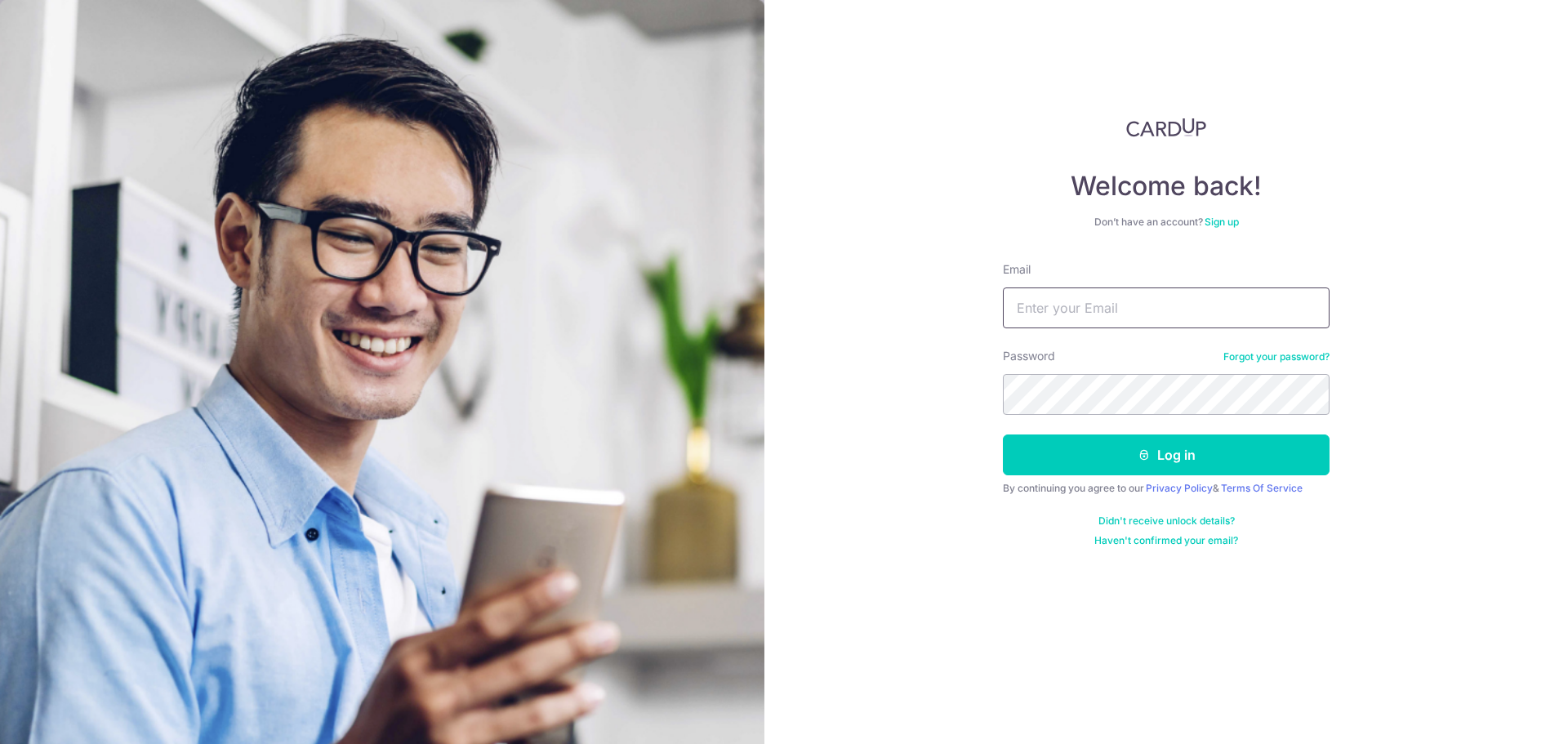
click at [1074, 301] on input "Email" at bounding box center [1166, 308] width 326 height 40
type input "i_mjw@yahoo.co.uk"
click at [1003, 434] on button "Log in" at bounding box center [1166, 455] width 326 height 40
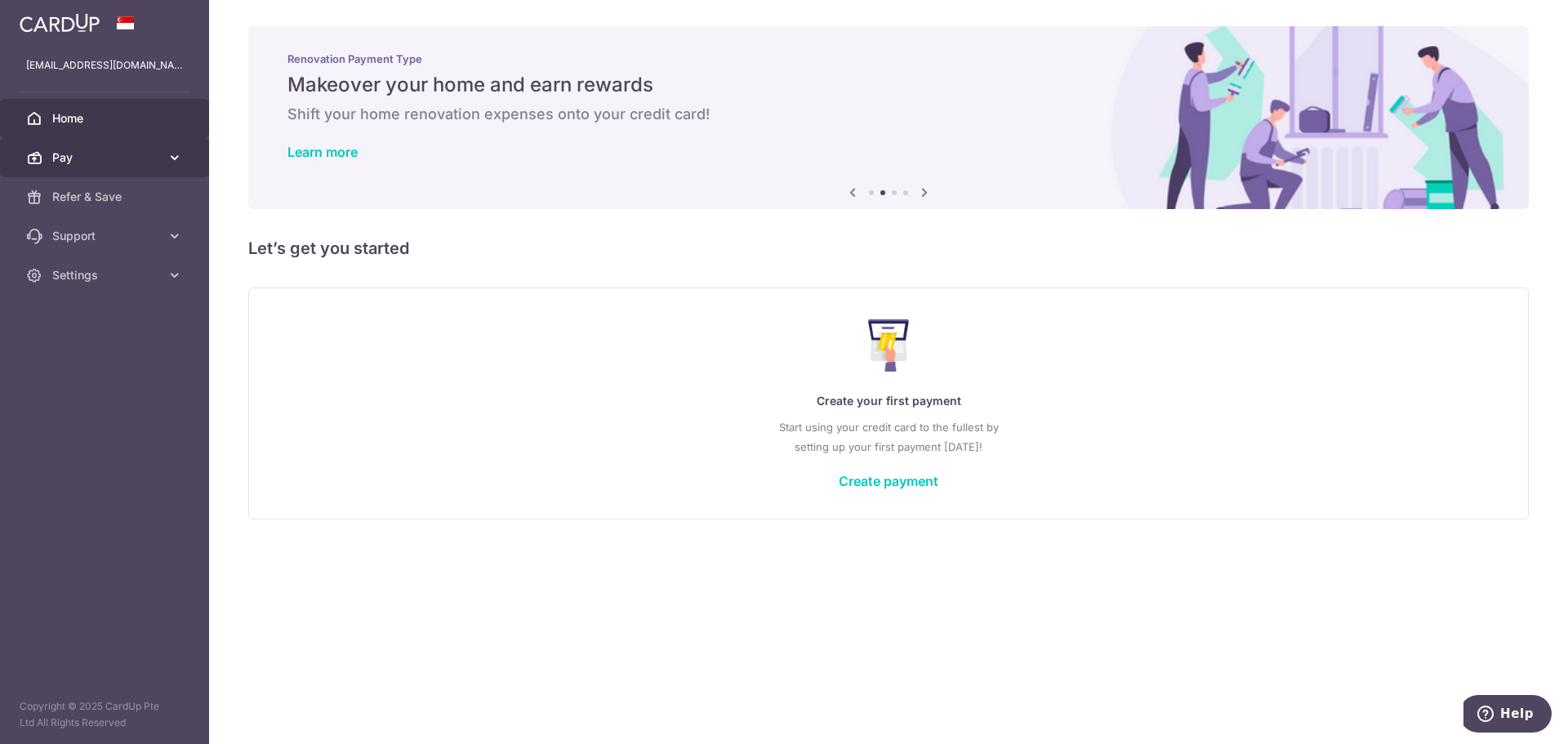
click at [172, 157] on icon at bounding box center [174, 157] width 17 height 17
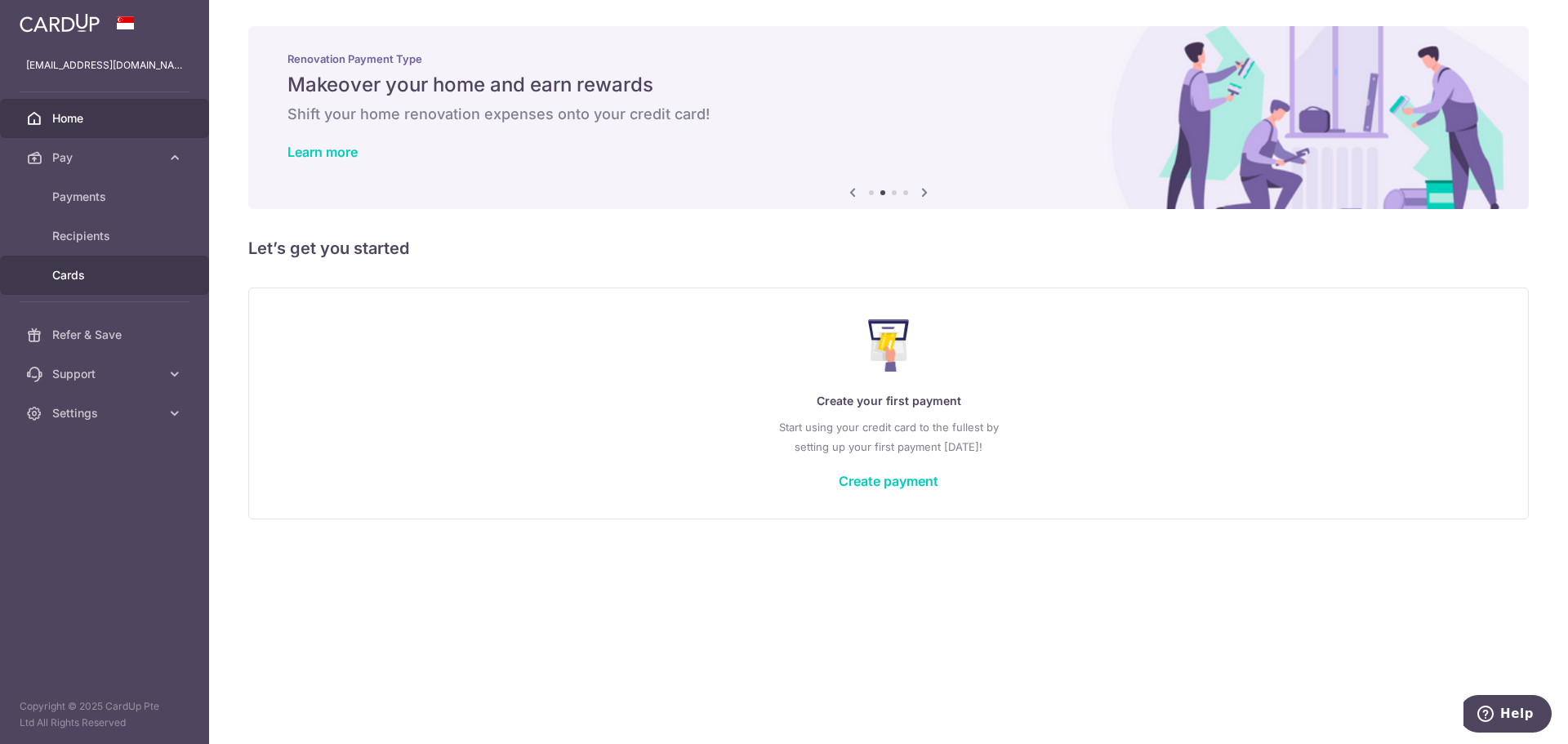
drag, startPoint x: 70, startPoint y: 272, endPoint x: 229, endPoint y: 273, distance: 159.0
click at [70, 272] on span "Cards" at bounding box center [106, 275] width 108 height 17
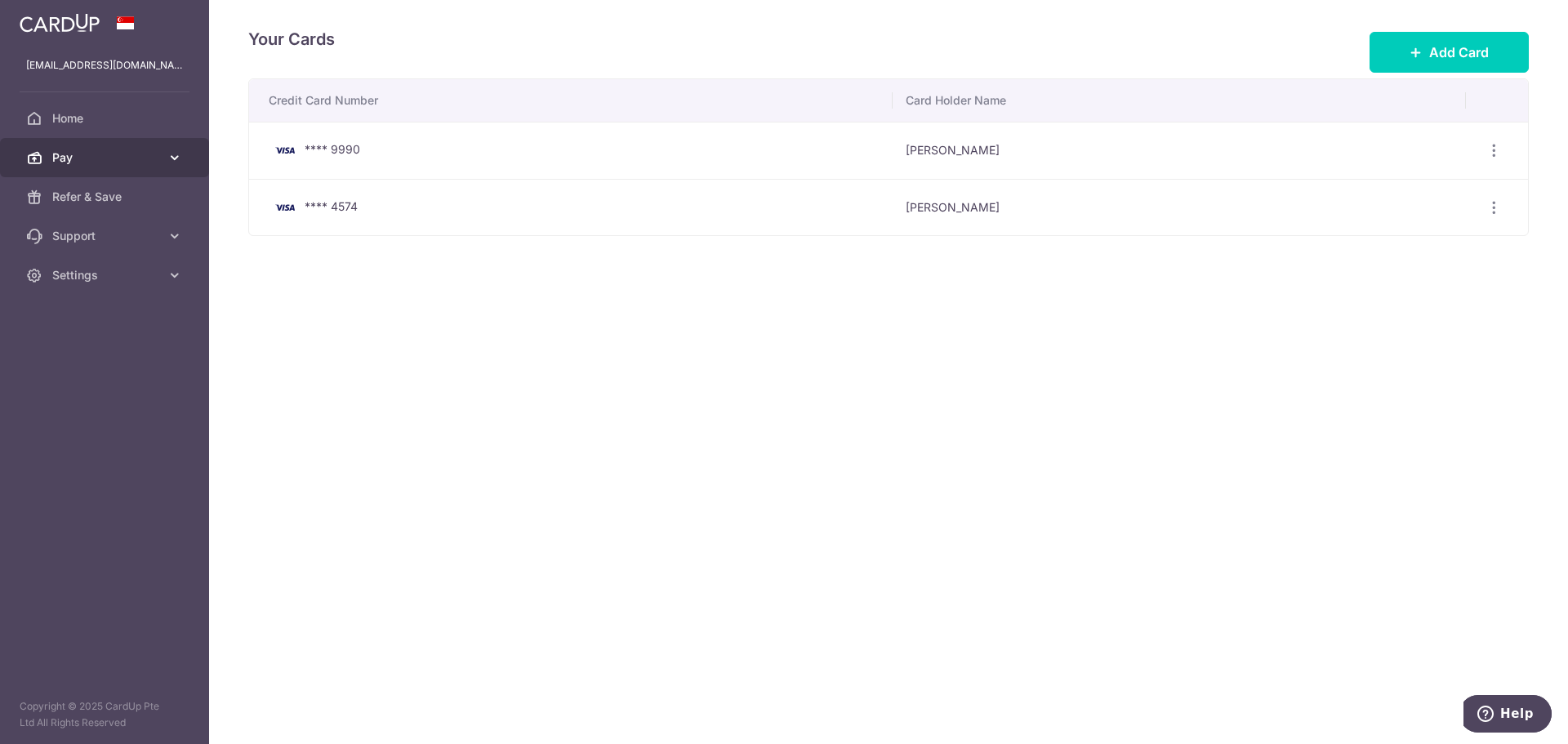
click at [154, 151] on span "Pay" at bounding box center [106, 157] width 108 height 17
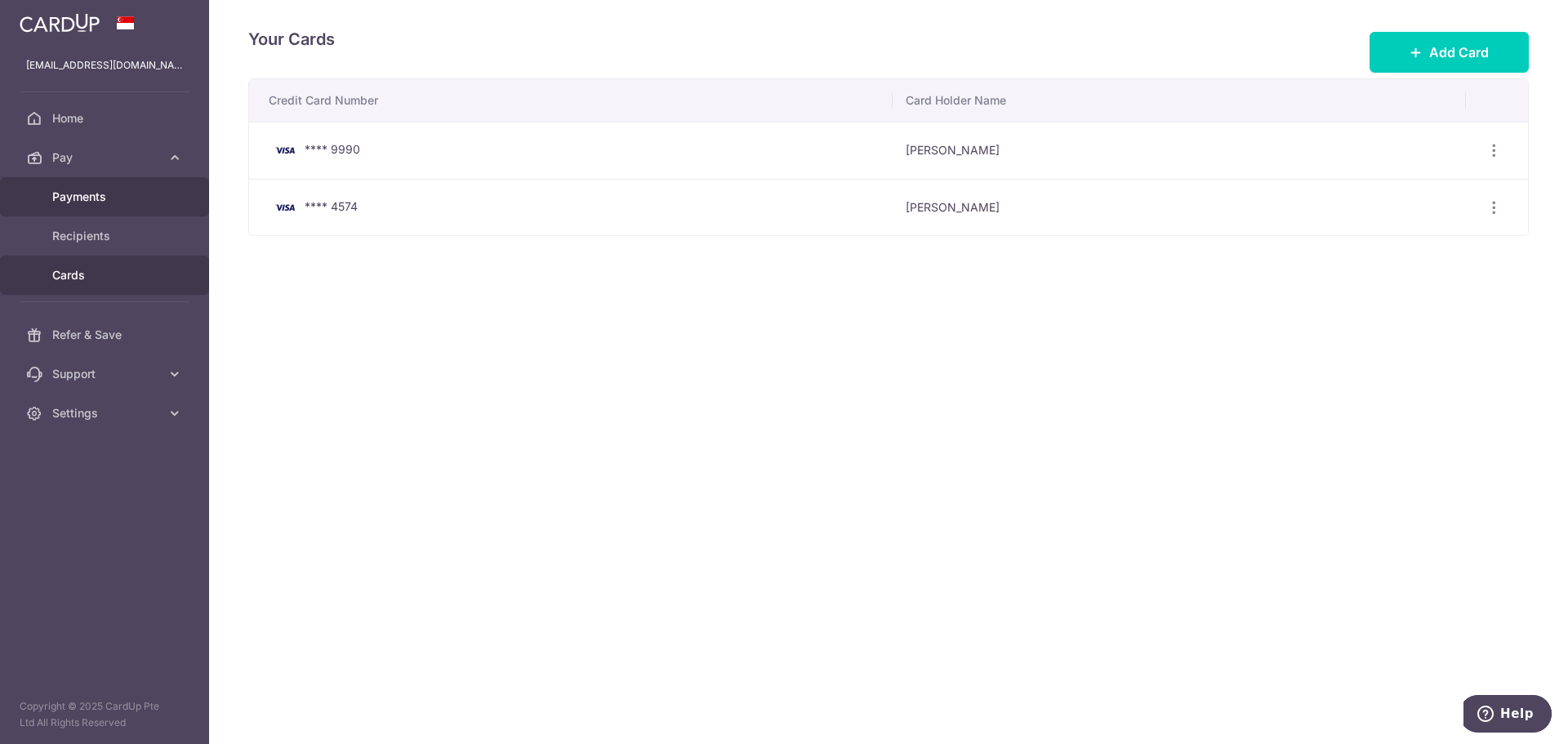
click at [122, 187] on link "Payments" at bounding box center [105, 196] width 209 height 40
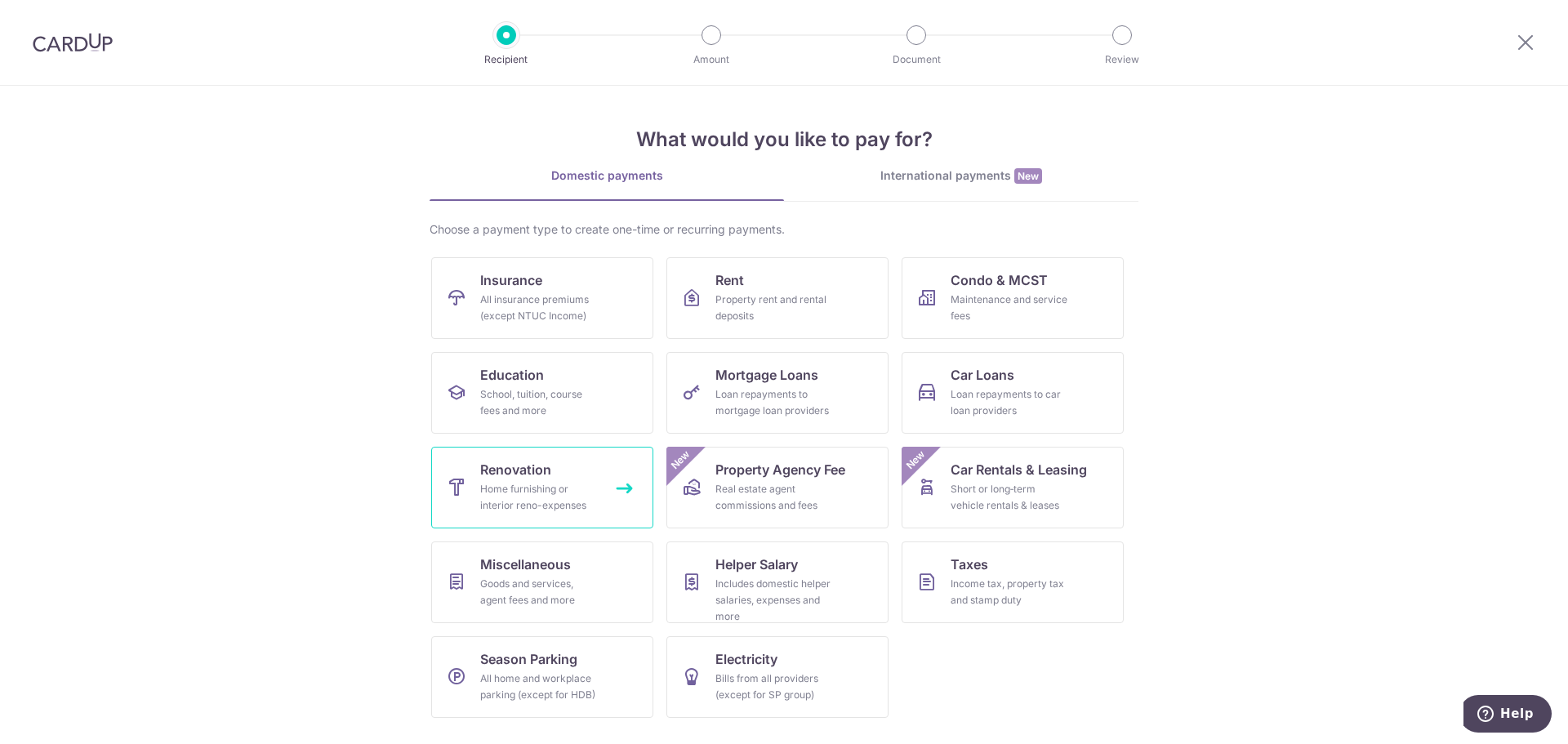
click at [486, 480] on link "Renovation Home furnishing or interior reno-expenses" at bounding box center [542, 487] width 222 height 82
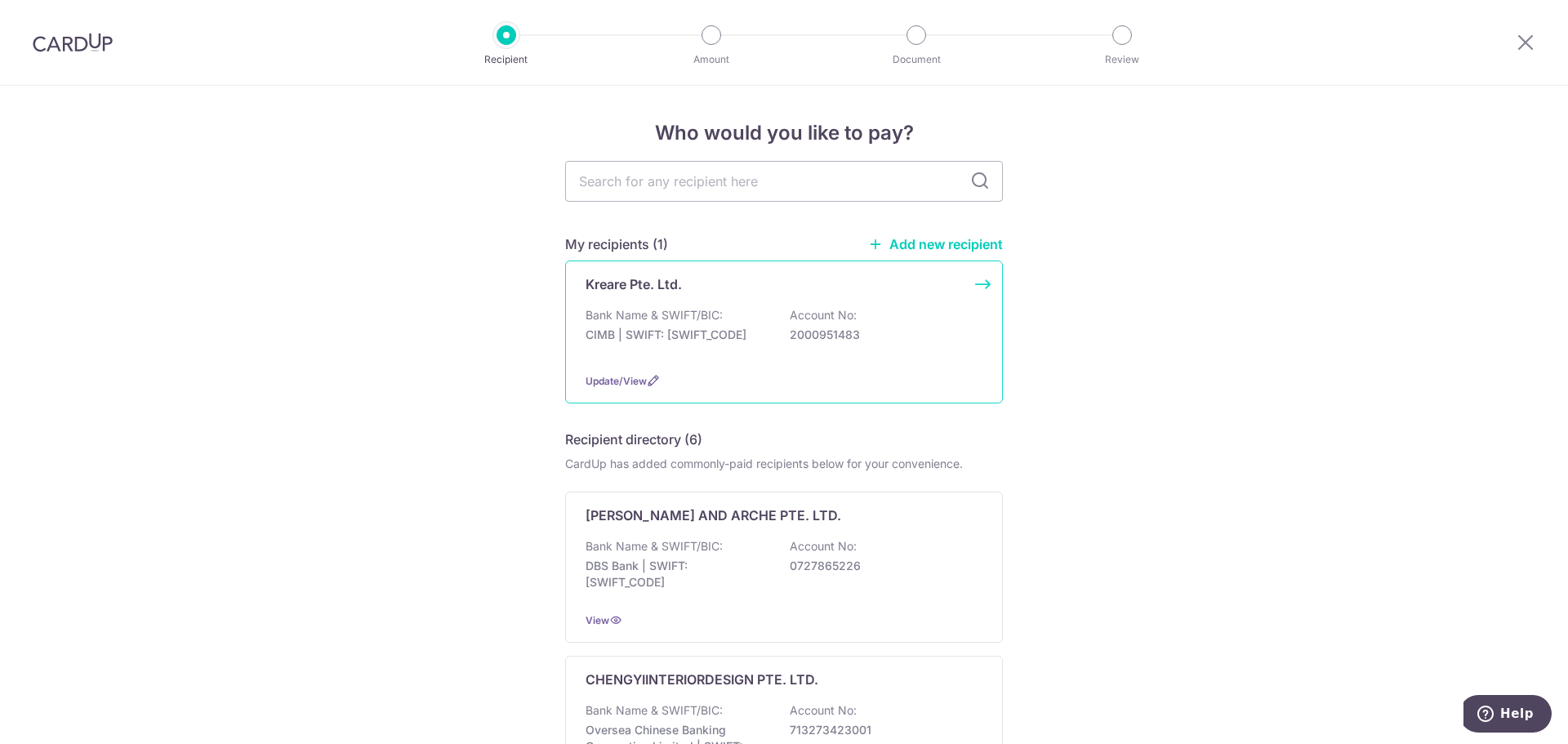
click at [670, 334] on p "CIMB | SWIFT: [SWIFT_CODE]" at bounding box center [678, 334] width 183 height 17
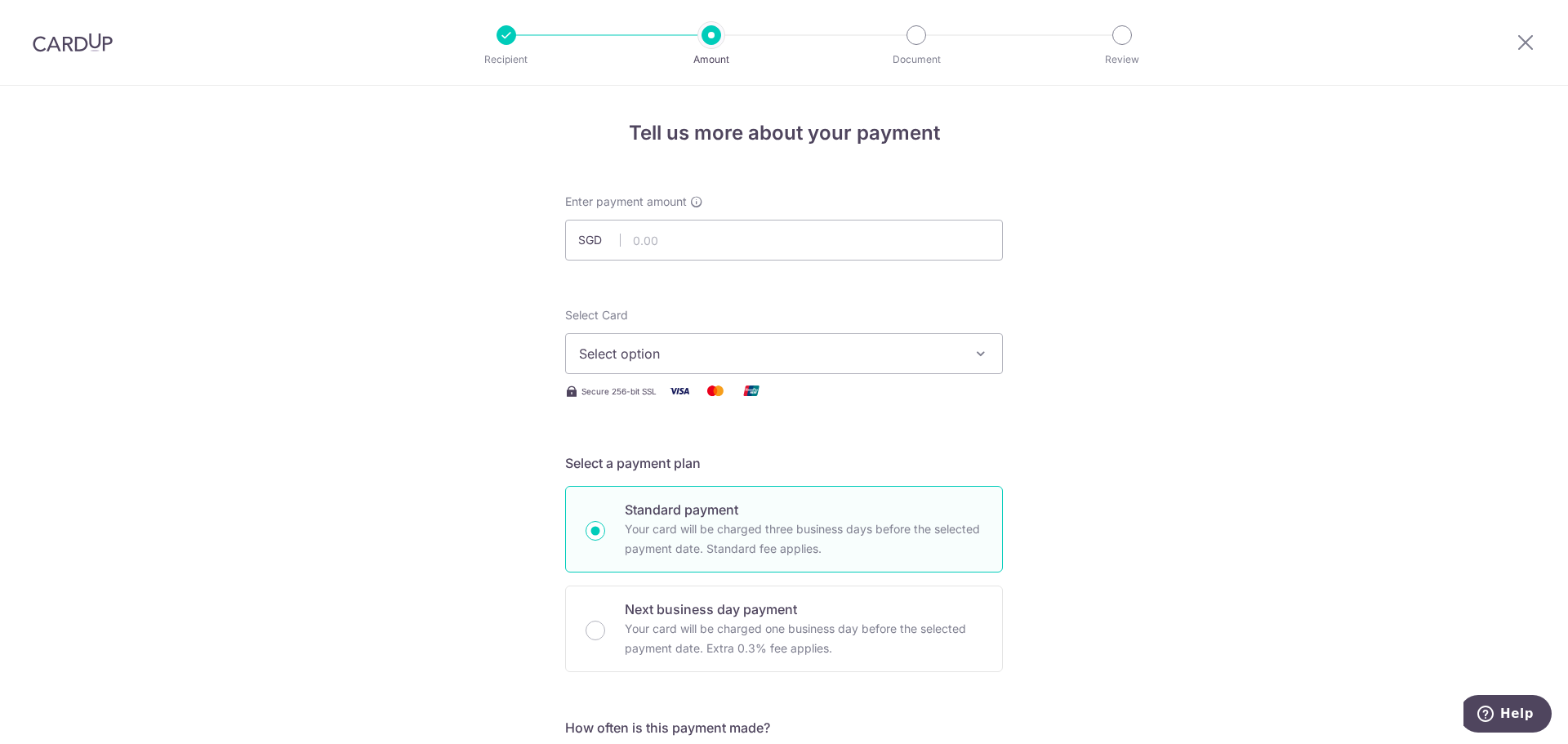
click at [600, 348] on span "Select option" at bounding box center [769, 354] width 381 height 19
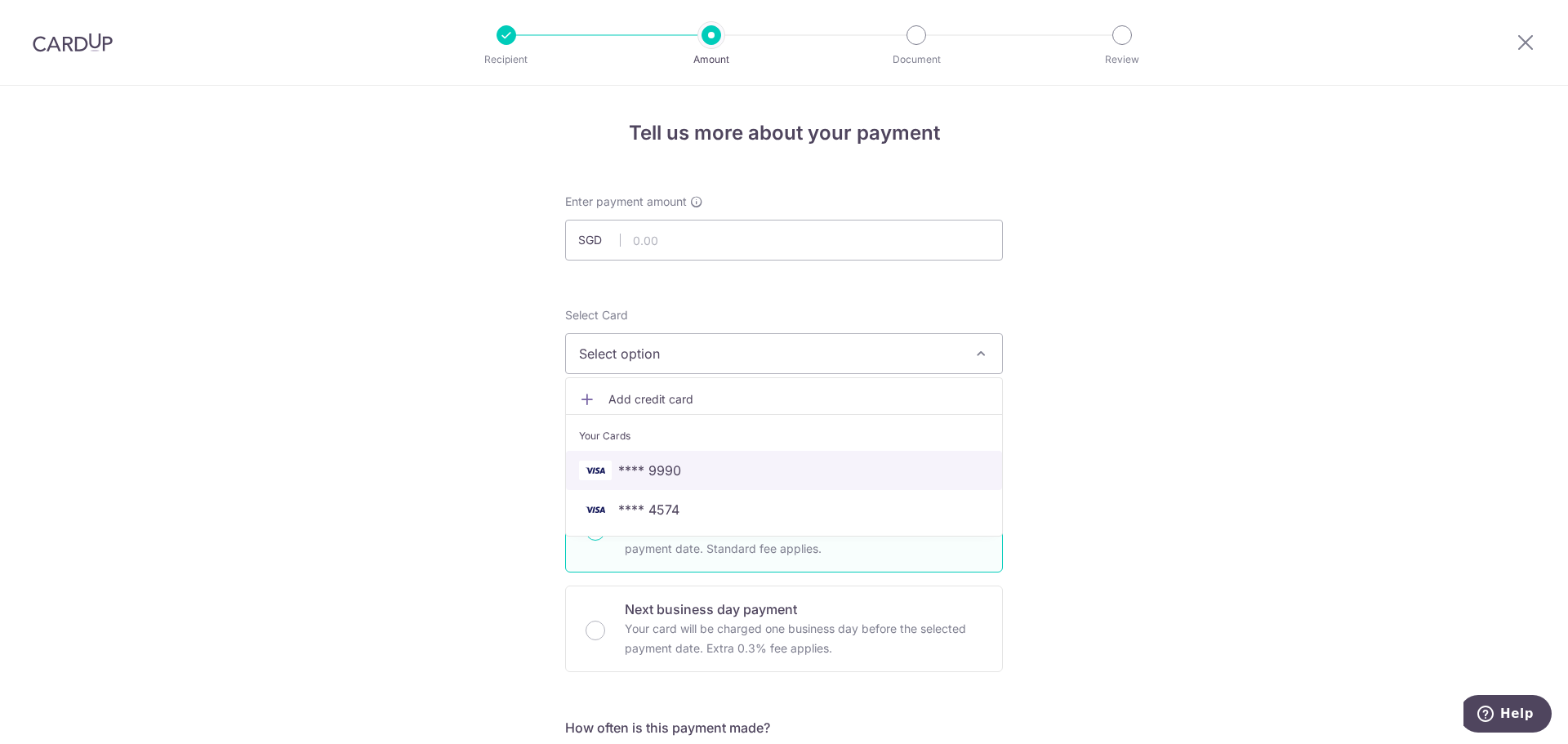
click at [693, 459] on link "**** 9990" at bounding box center [784, 470] width 436 height 40
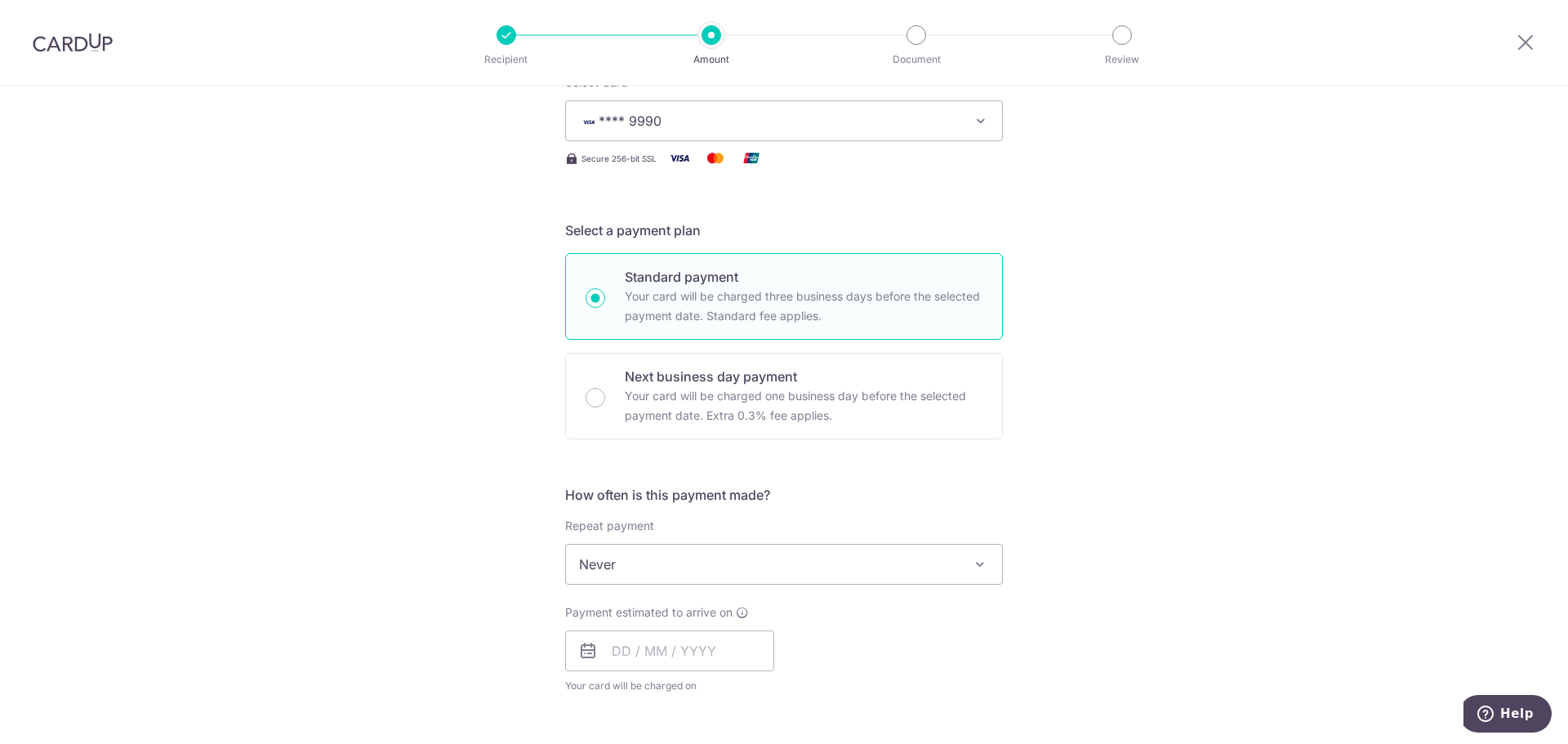
scroll to position [490, 0]
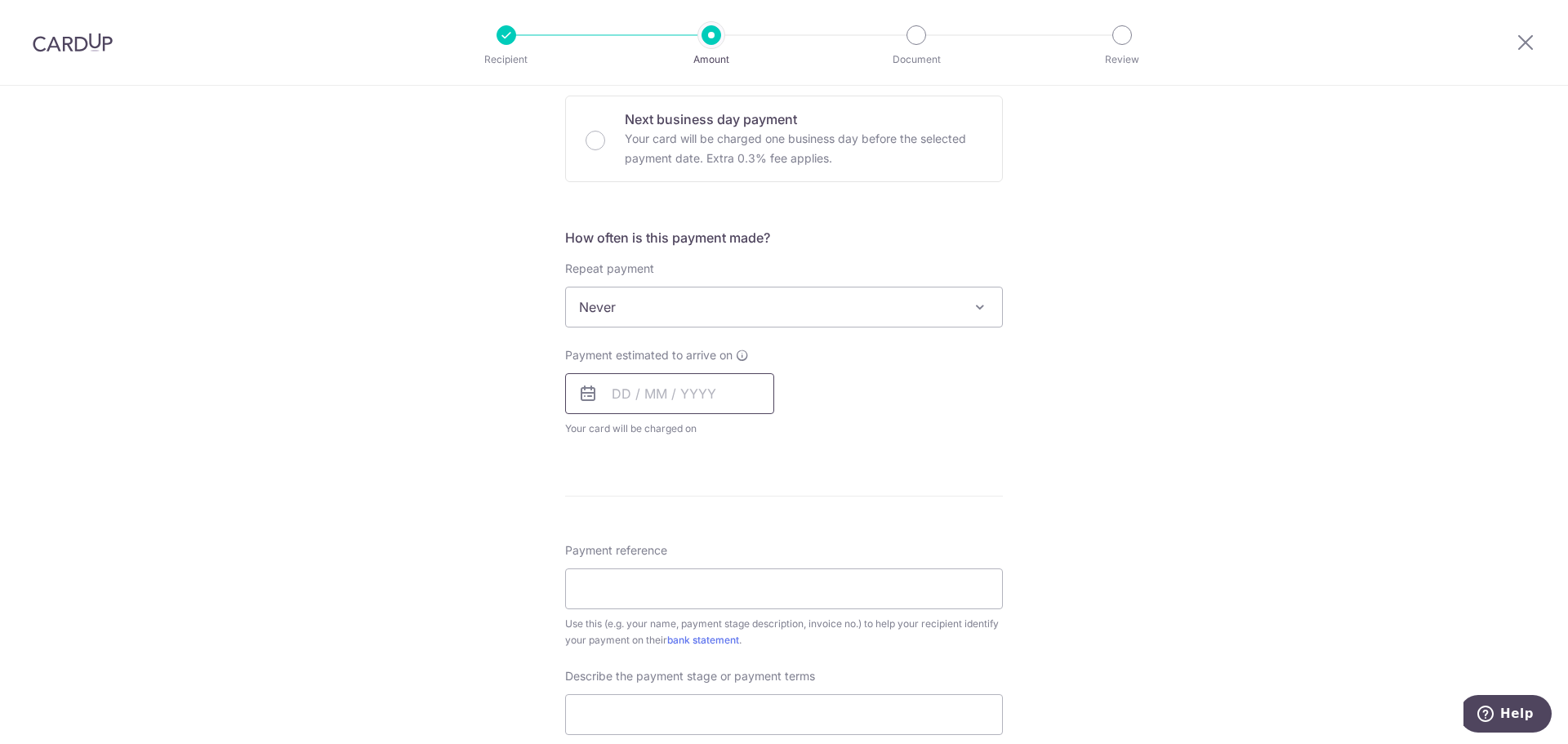
click at [692, 390] on input "text" at bounding box center [670, 393] width 209 height 40
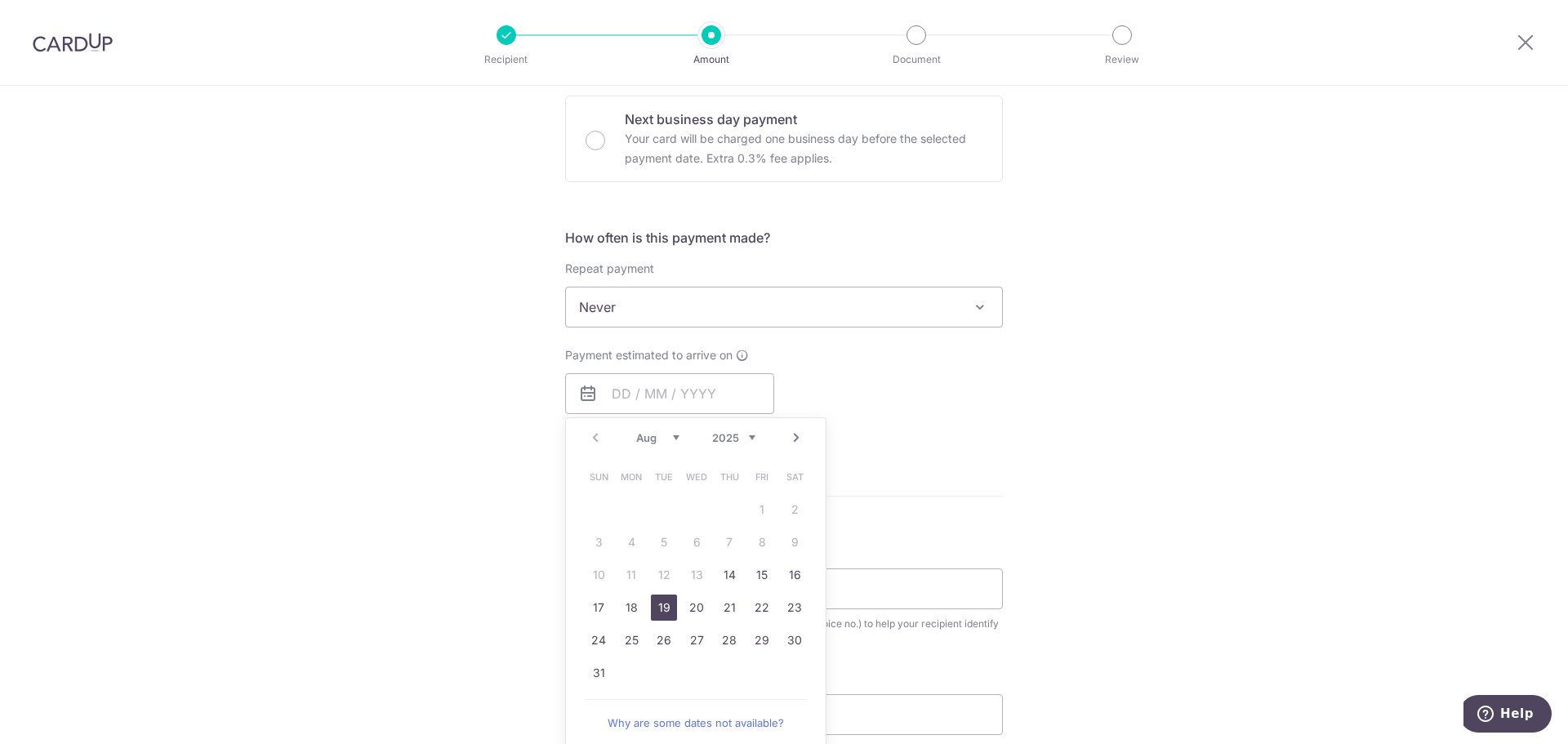
click at [662, 602] on link "19" at bounding box center [664, 608] width 26 height 26
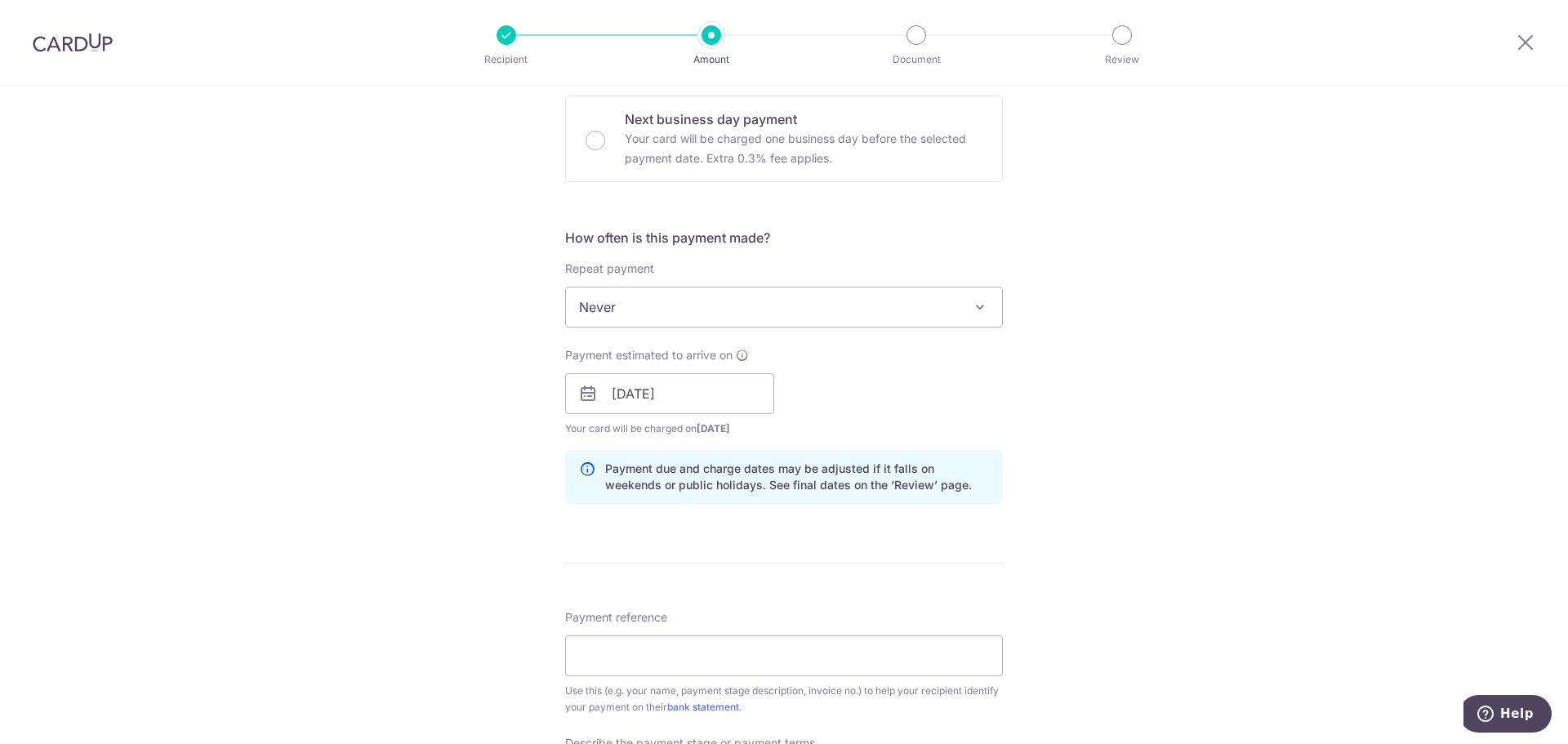
click at [662, 420] on span "Your card will be charged on 14/08/2025 for the first payment" at bounding box center [670, 428] width 209 height 17
click at [711, 392] on input "19/08/2025" at bounding box center [670, 393] width 209 height 40
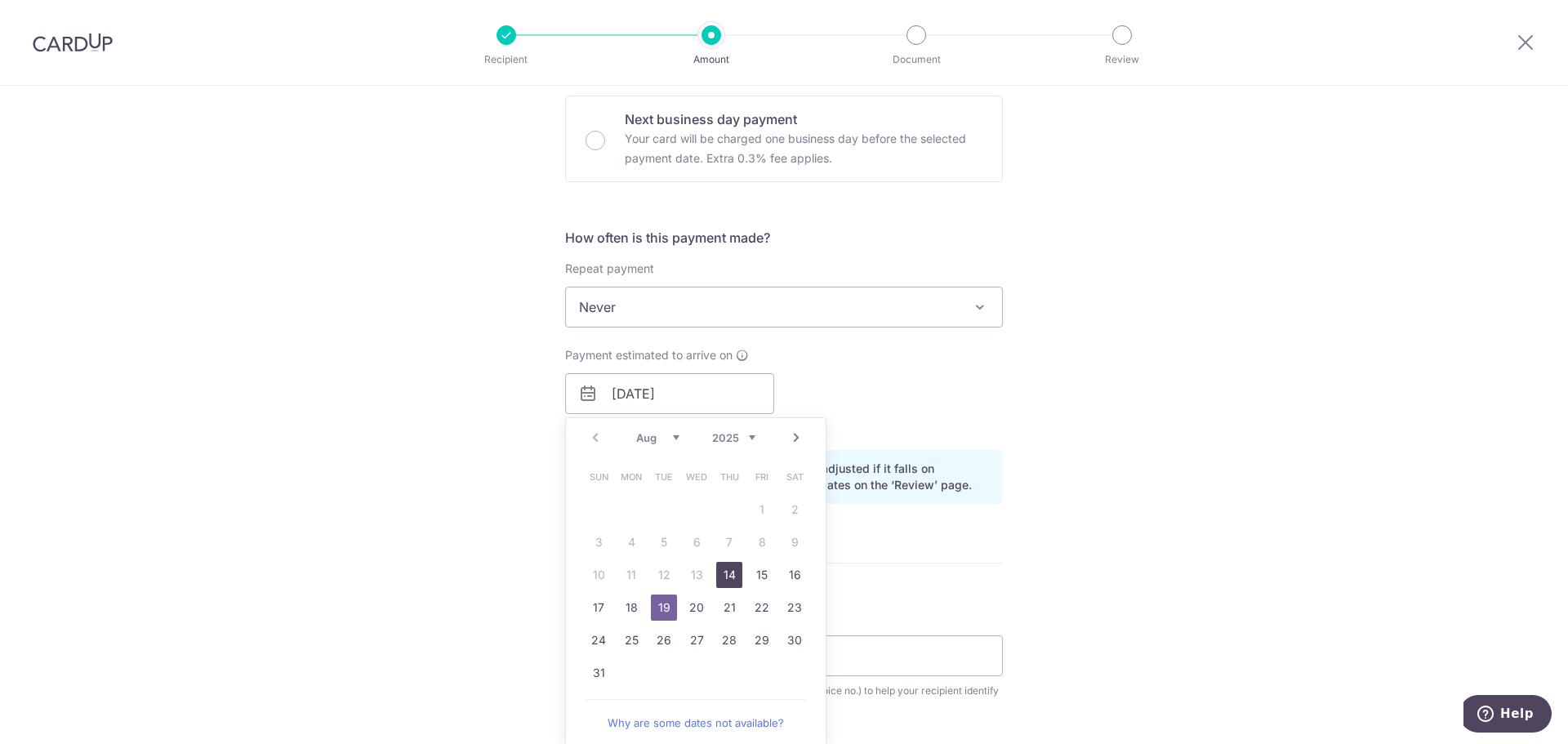
click at [726, 581] on link "14" at bounding box center [729, 575] width 26 height 26
type input "14/08/2025"
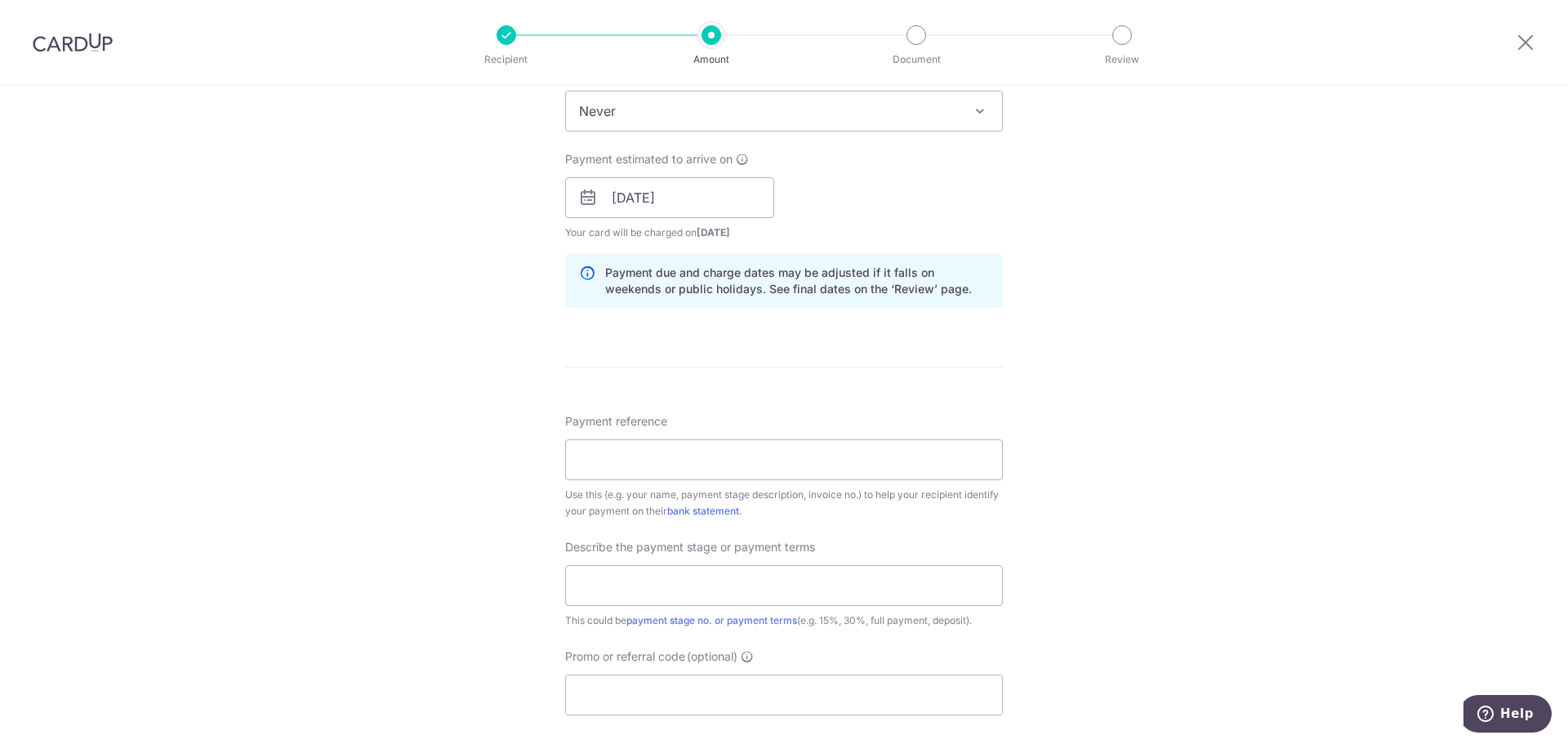
scroll to position [734, 0]
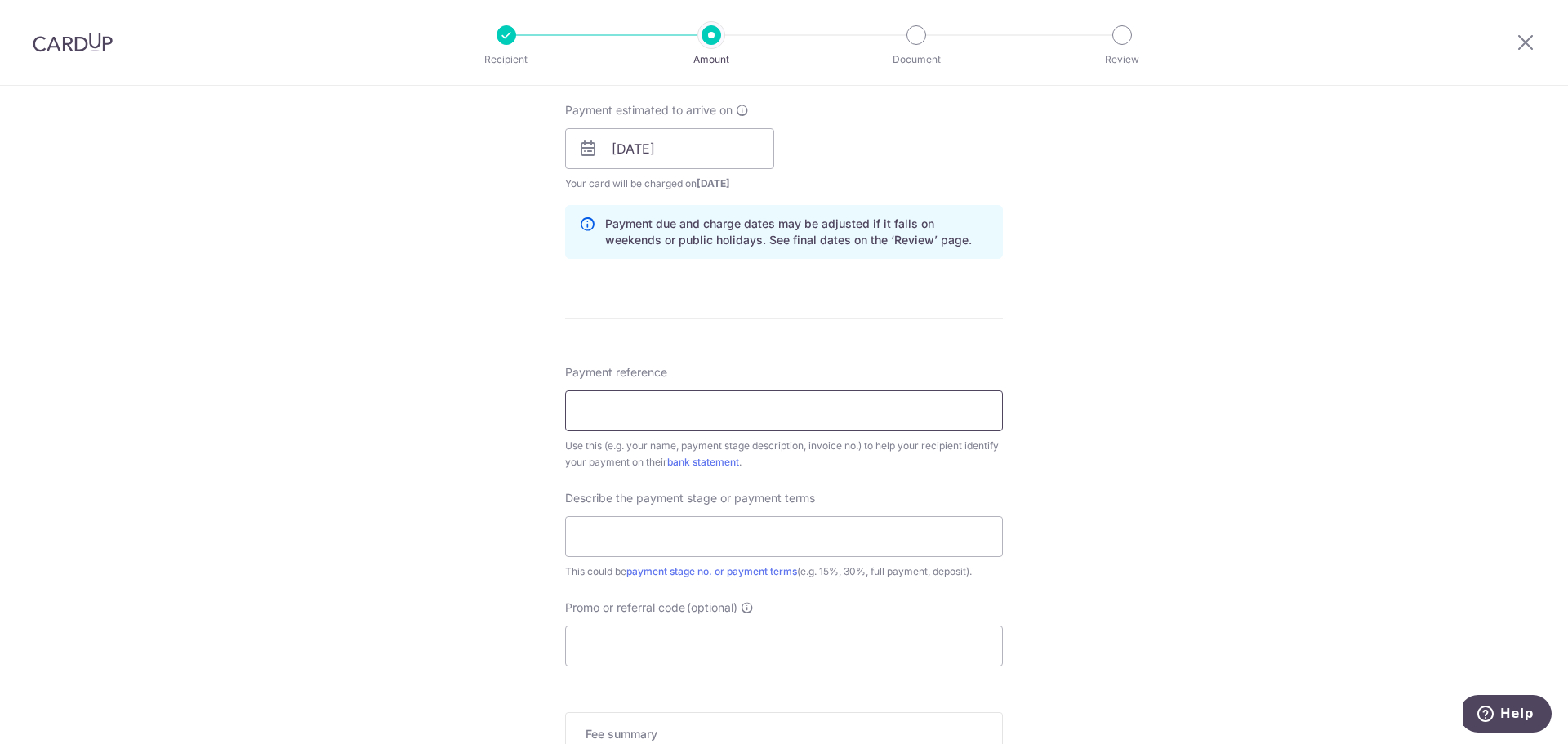
click at [758, 426] on input "Payment reference" at bounding box center [784, 411] width 438 height 40
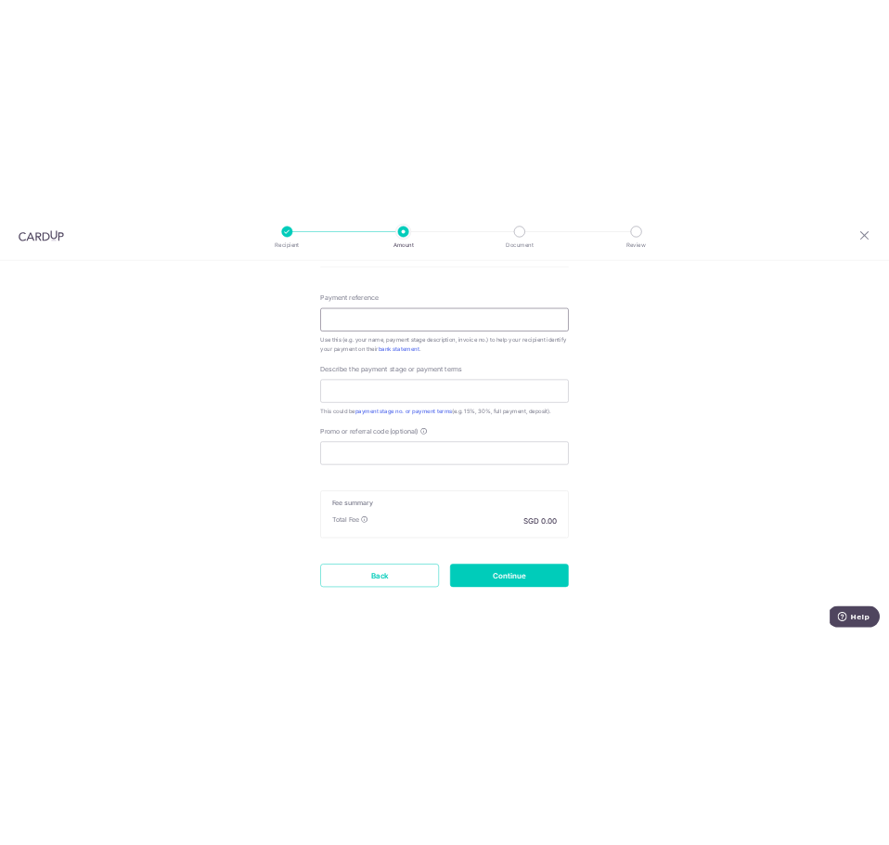
scroll to position [853, 0]
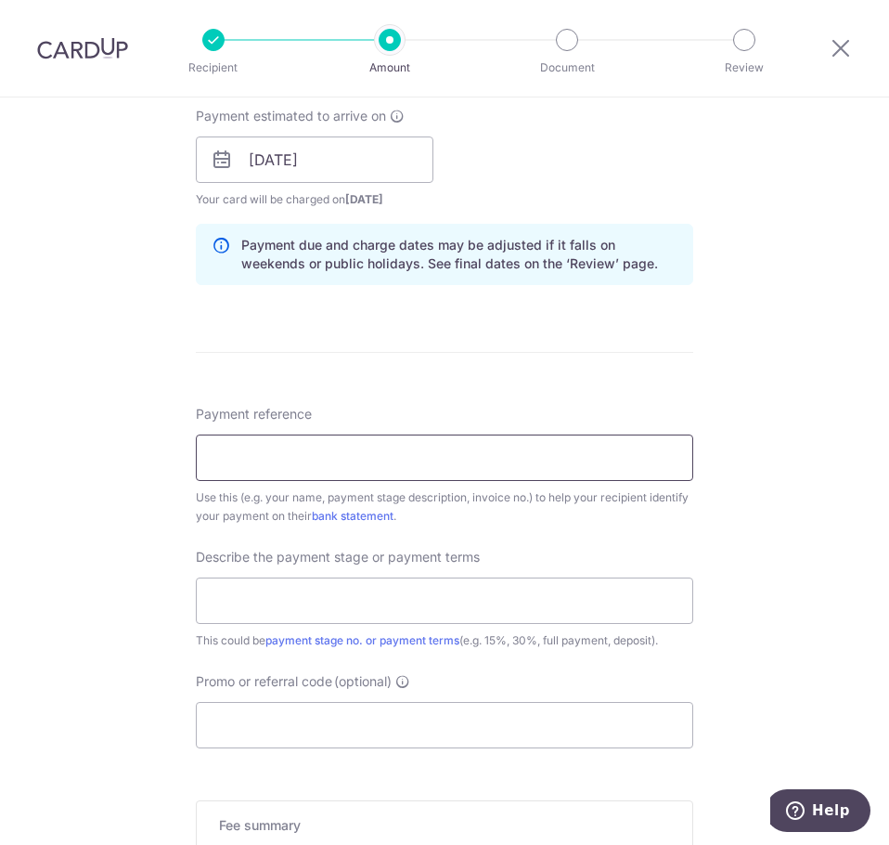
click at [302, 447] on input "Payment reference" at bounding box center [445, 457] width 498 height 46
click at [561, 439] on input "Payment reference" at bounding box center [445, 457] width 498 height 46
click at [826, 383] on div "Tell us more about your payment Enter payment amount SGD Select Card **** 9990 …" at bounding box center [444, 188] width 889 height 1888
drag, startPoint x: 455, startPoint y: 458, endPoint x: 465, endPoint y: 453, distance: 11.2
click at [456, 458] on input "Payment reference" at bounding box center [445, 457] width 498 height 46
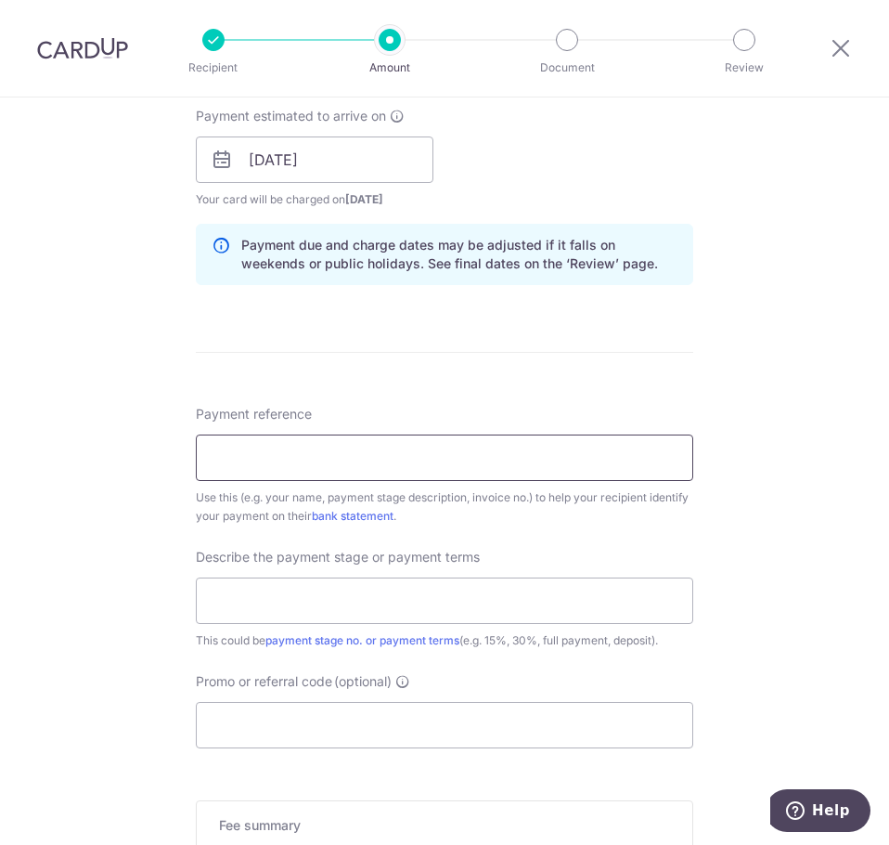
paste input "K25005AINAC"
type input "K25005AINAC"
click at [526, 602] on input "text" at bounding box center [445, 600] width 498 height 46
type input "Deposit"
click at [526, 716] on input "Promo or referral code (optional)" at bounding box center [445, 725] width 498 height 46
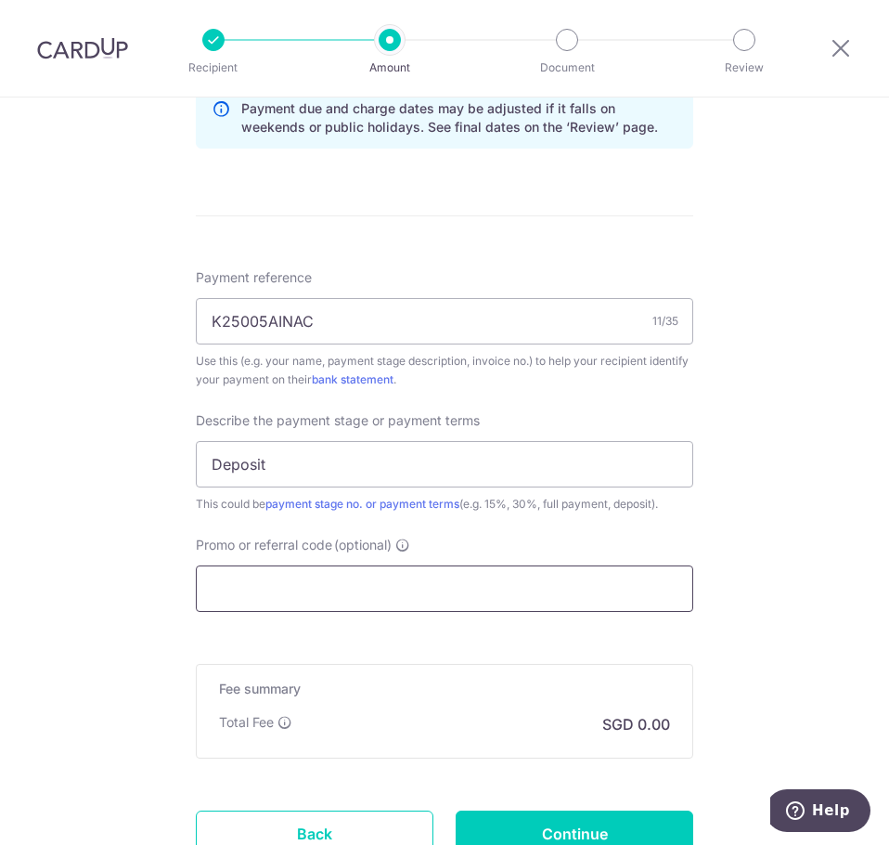
scroll to position [1039, 0]
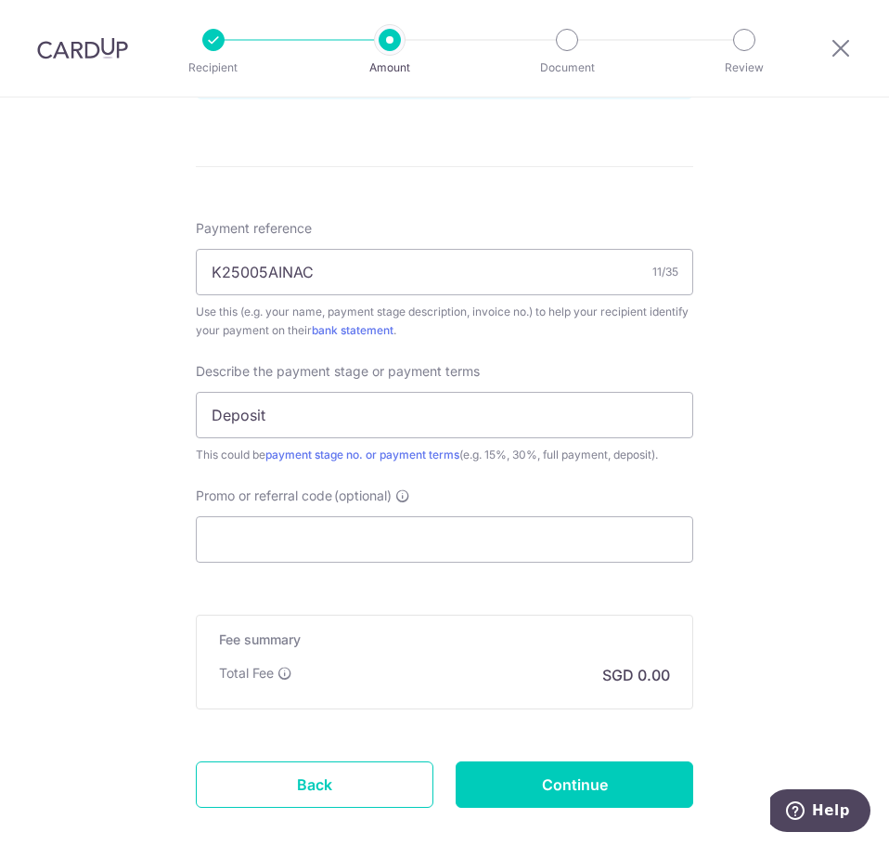
click at [766, 525] on div "Tell us more about your payment Enter payment amount SGD Select Card **** 9990 …" at bounding box center [444, 3] width 889 height 1888
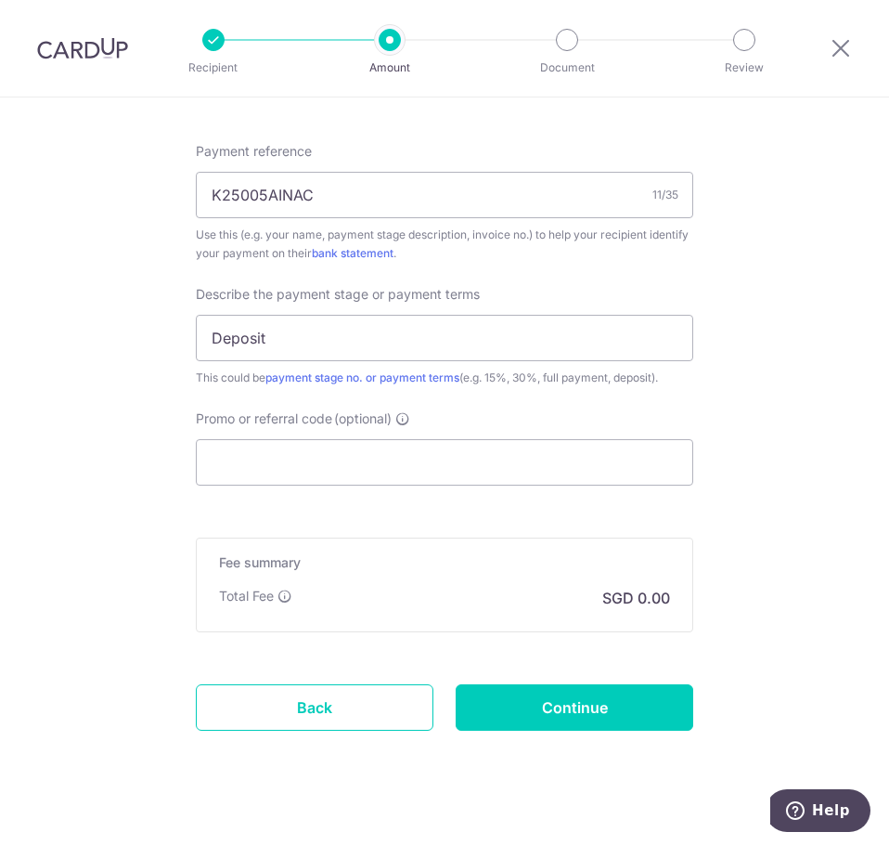
scroll to position [1131, 0]
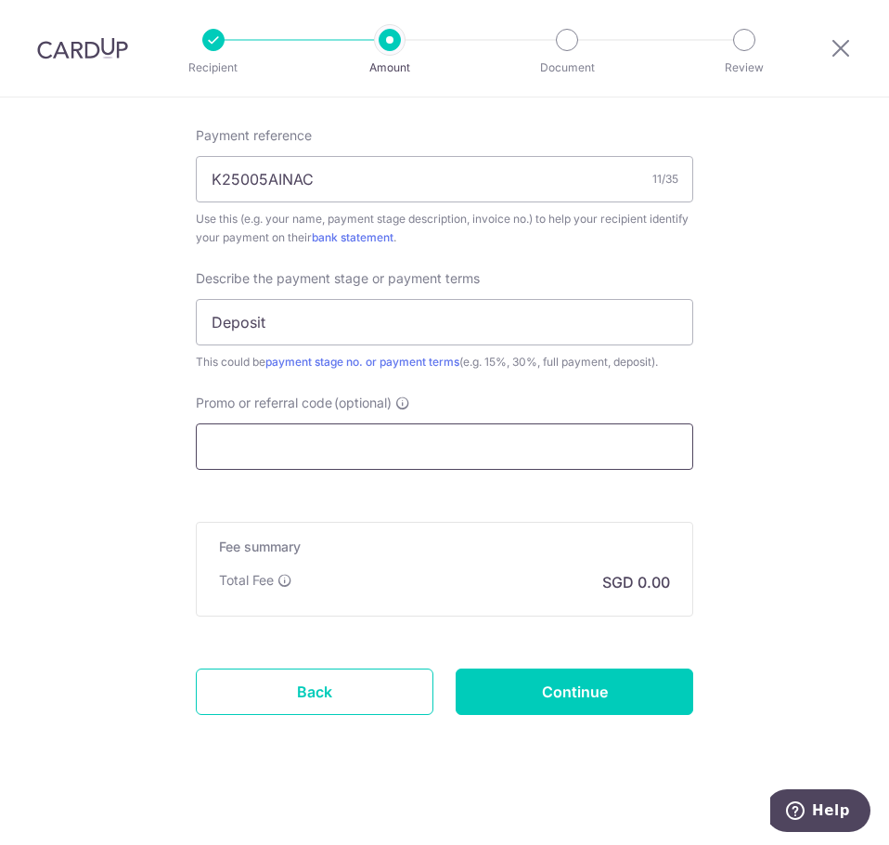
click at [348, 443] on input "Promo or referral code (optional)" at bounding box center [445, 446] width 498 height 46
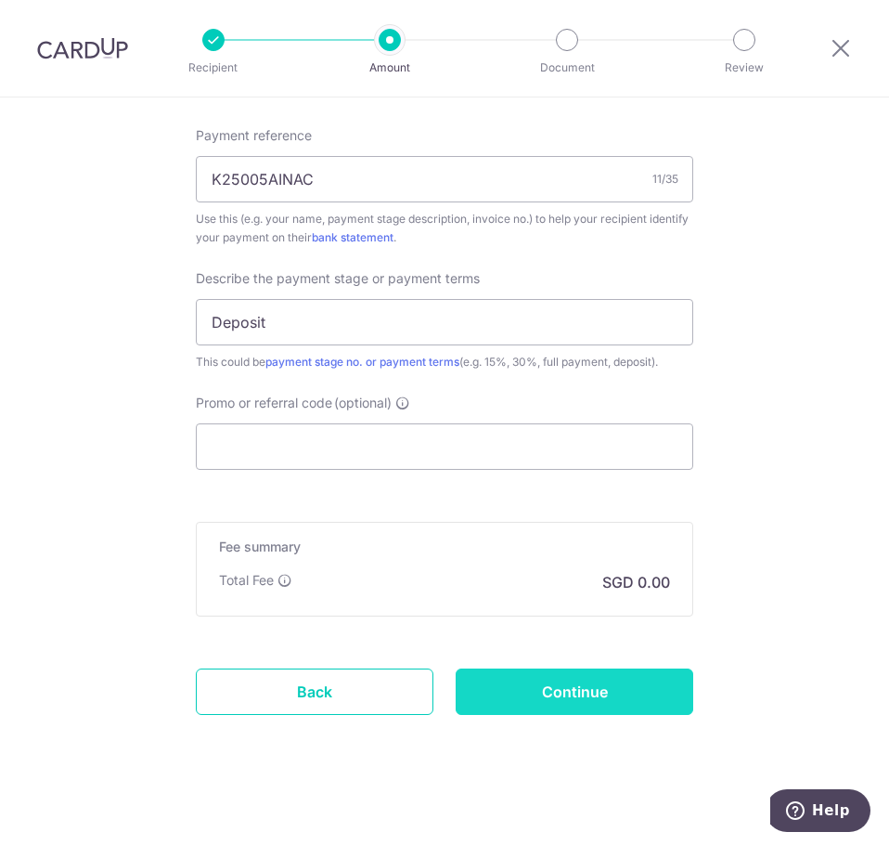
click at [617, 684] on input "Continue" at bounding box center [575, 691] width 238 height 46
type input "Create Schedule"
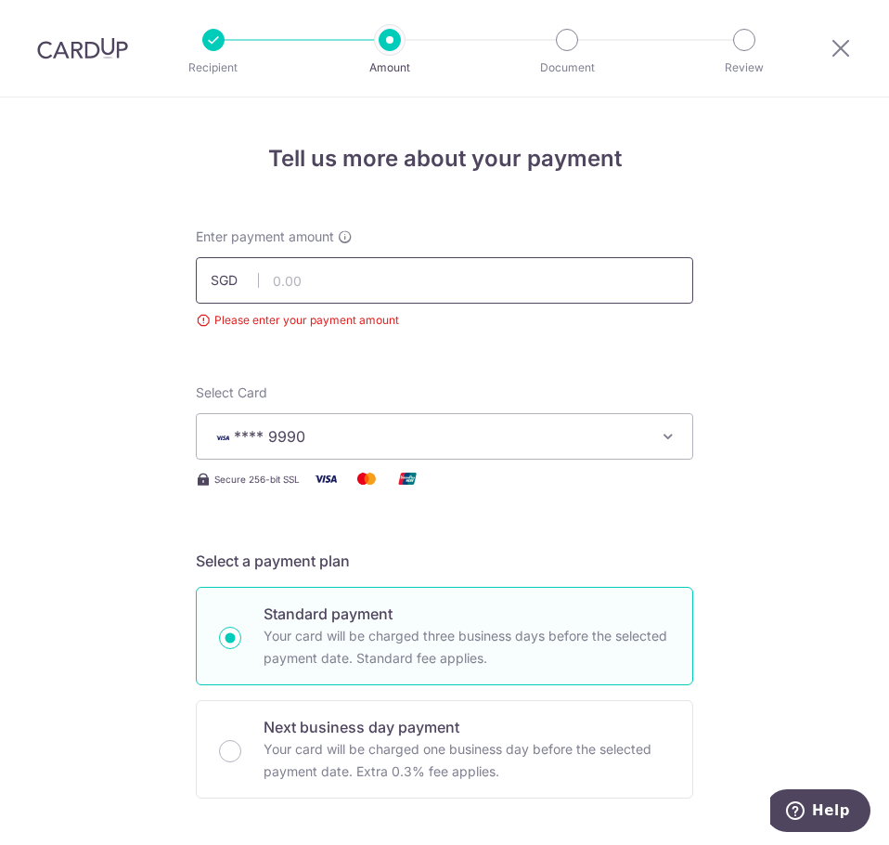
click at [290, 281] on input "text" at bounding box center [445, 280] width 498 height 46
type input "15,590.00"
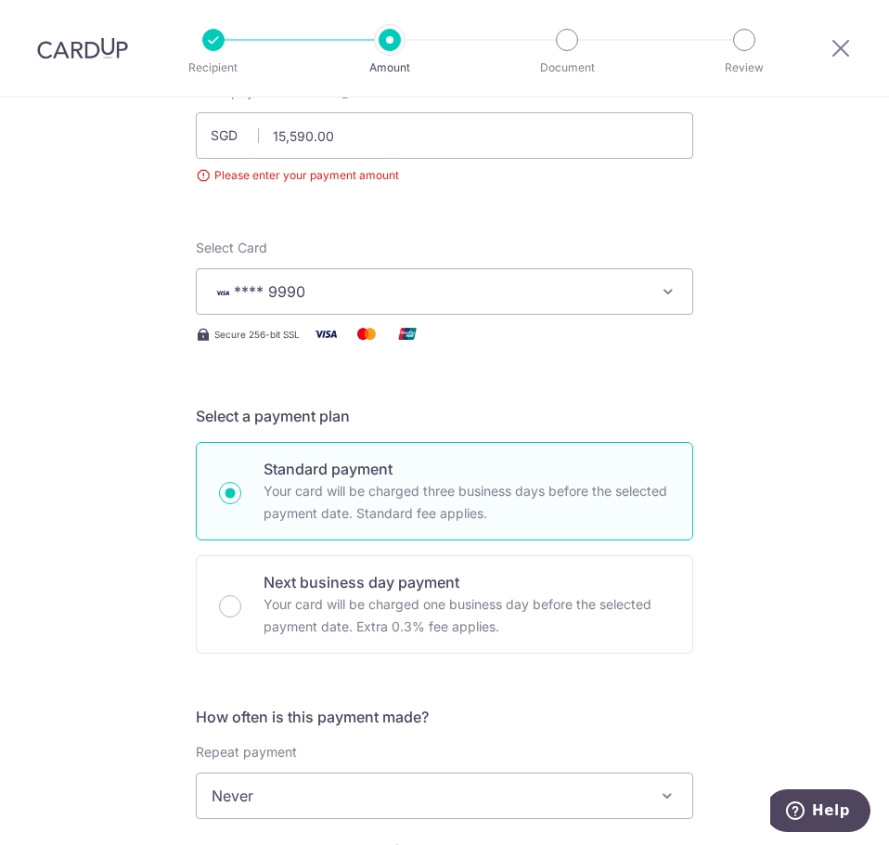
scroll to position [1167, 0]
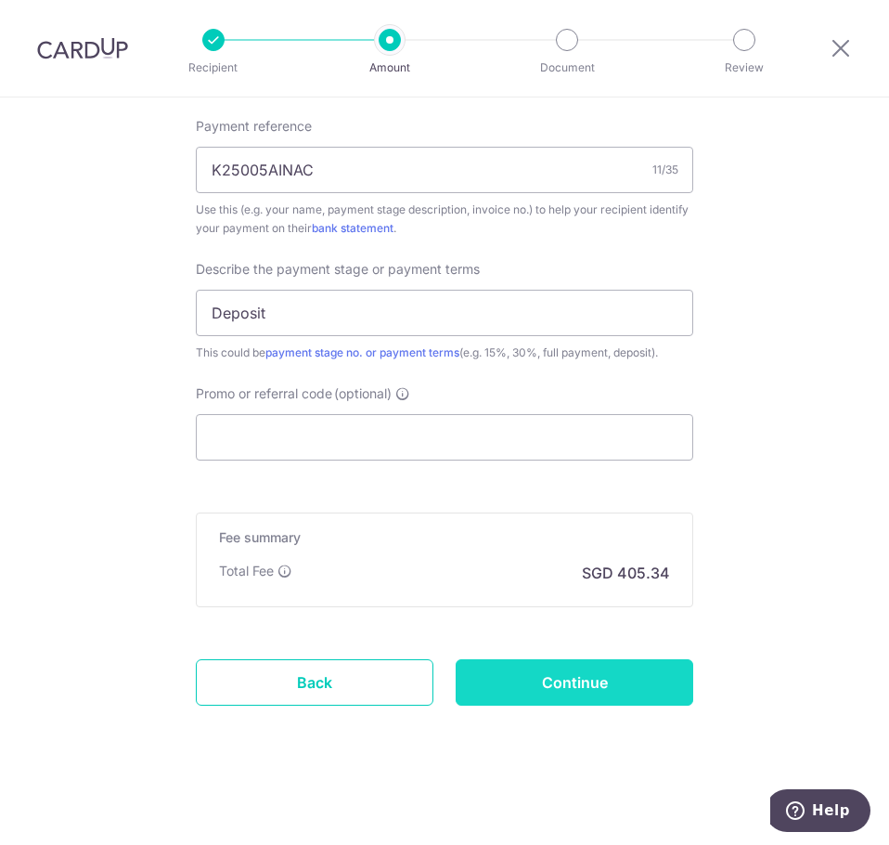
click at [567, 699] on input "Continue" at bounding box center [575, 682] width 238 height 46
type input "Create Schedule"
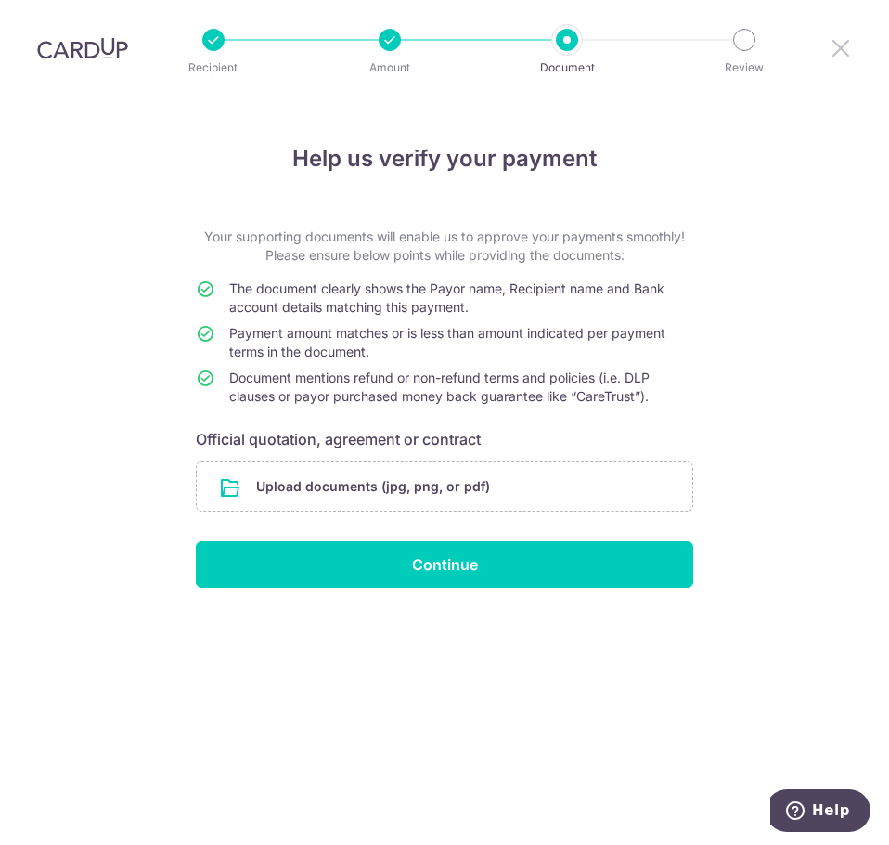
click at [844, 45] on icon at bounding box center [841, 47] width 22 height 23
